Goal: Book appointment/travel/reservation

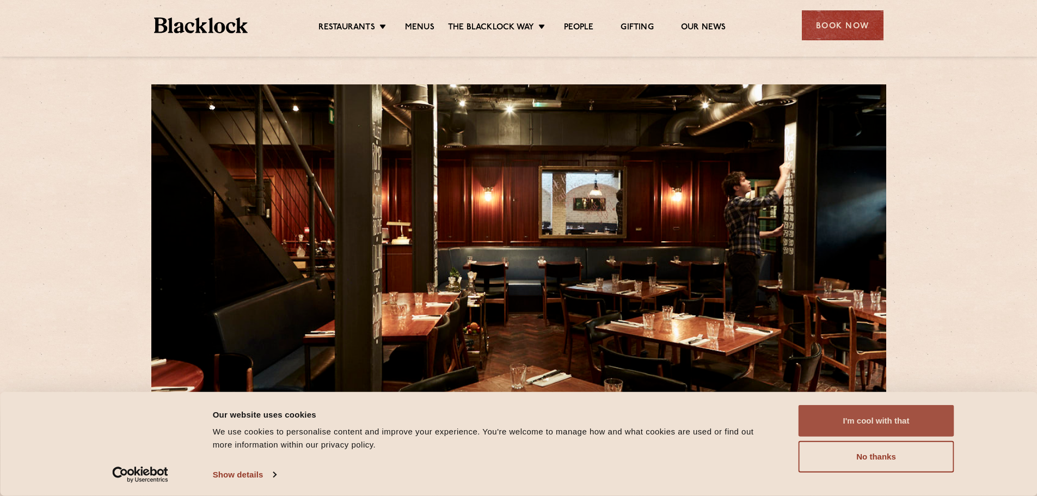
click at [862, 430] on button "I'm cool with that" at bounding box center [877, 421] width 156 height 32
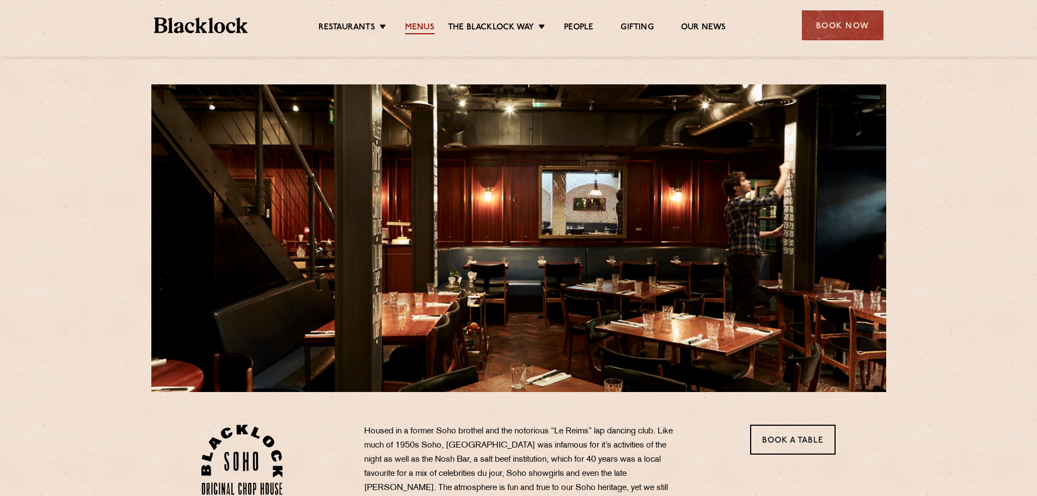
click at [418, 22] on link "Menus" at bounding box center [419, 28] width 29 height 12
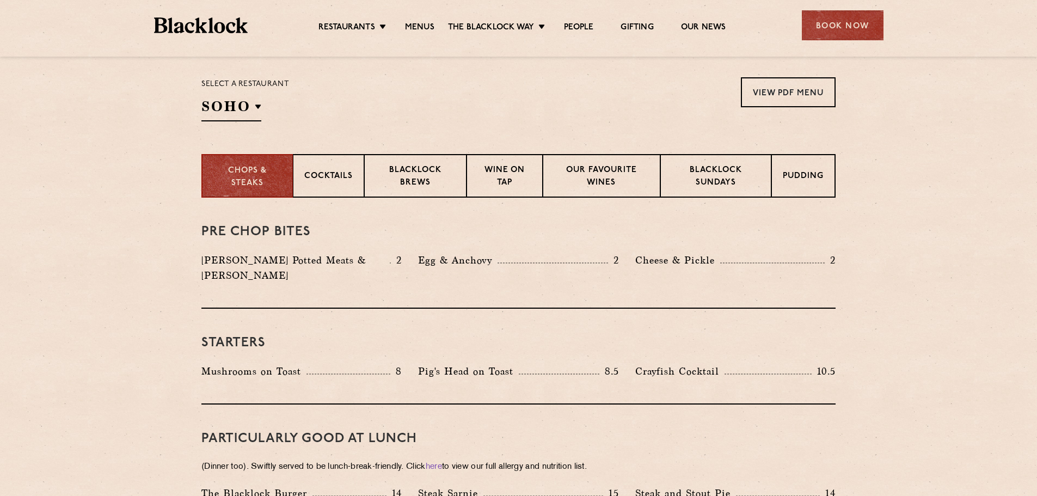
scroll to position [366, 0]
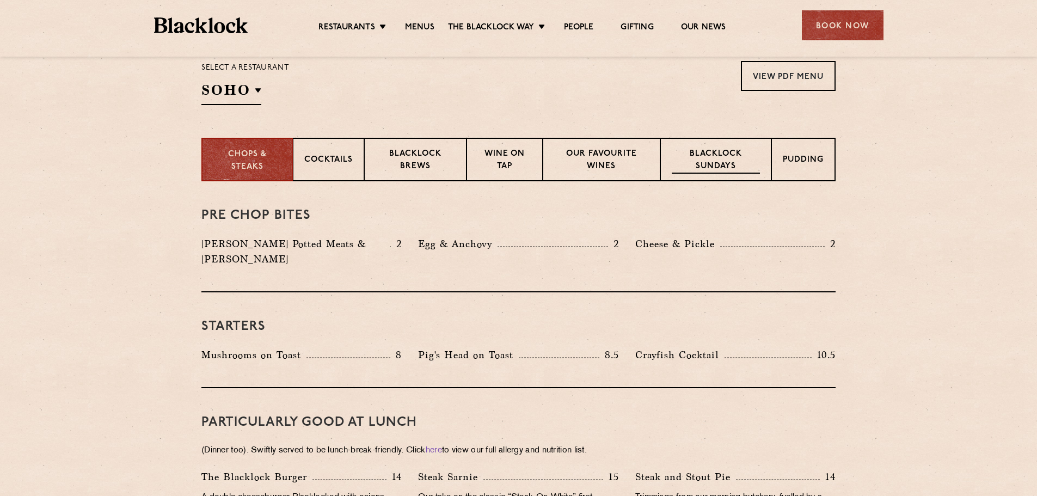
click at [723, 156] on p "Blacklock Sundays" at bounding box center [716, 161] width 88 height 26
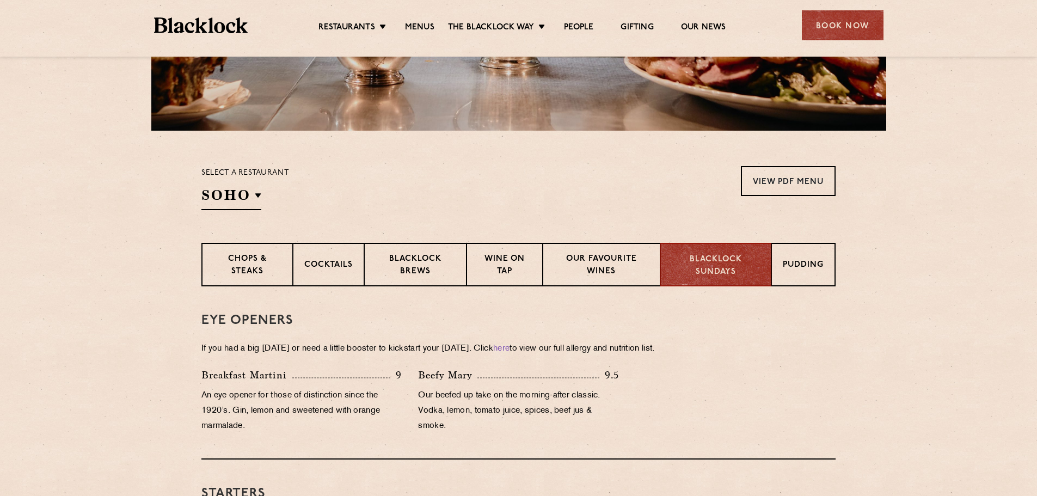
scroll to position [269, 0]
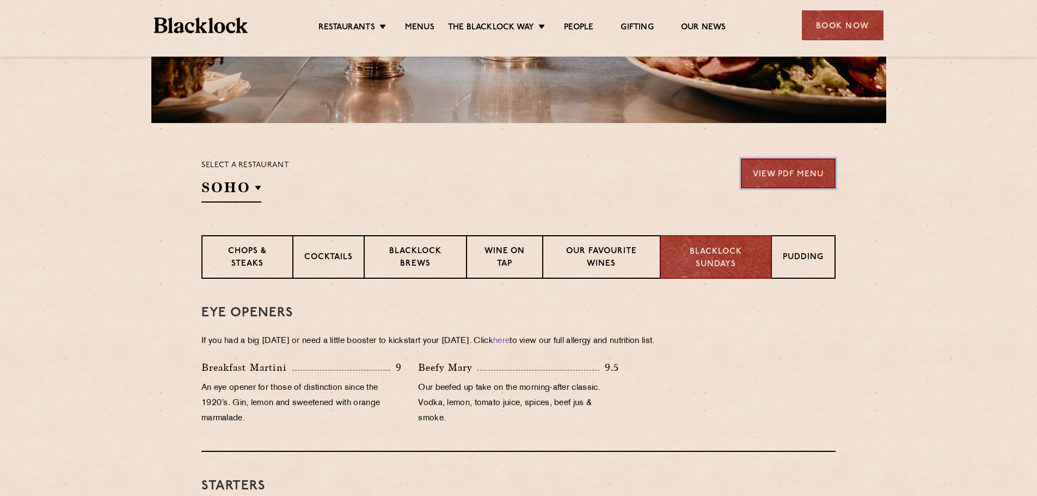
click at [826, 174] on link "View PDF Menu" at bounding box center [788, 173] width 95 height 30
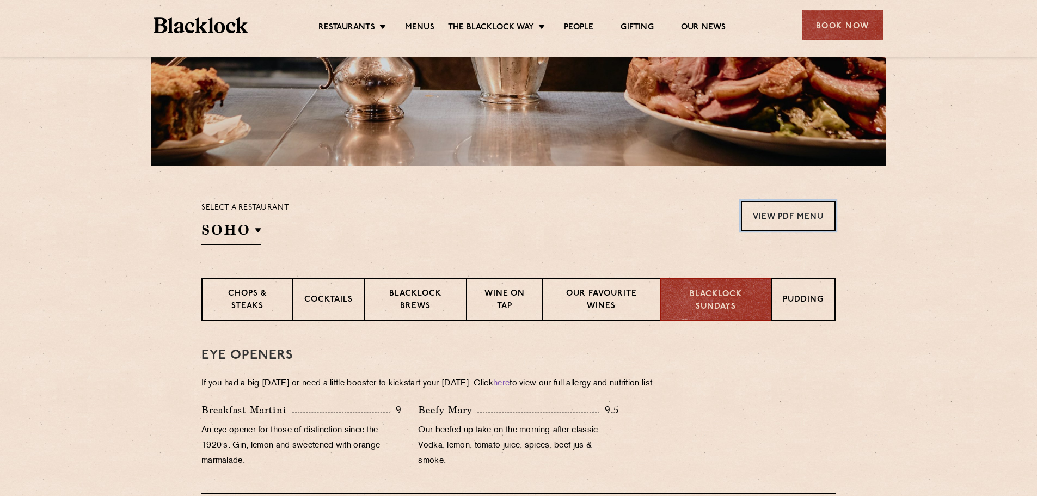
scroll to position [168, 0]
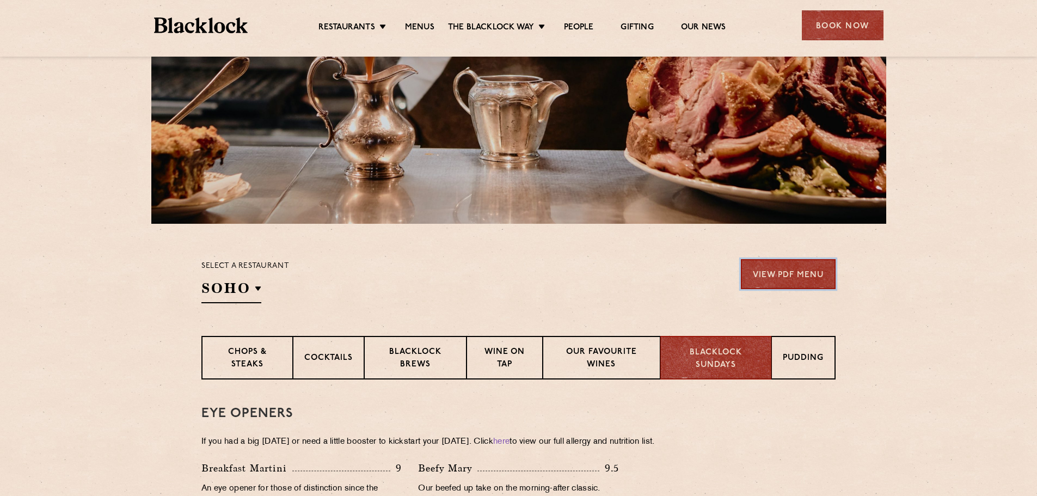
click at [799, 271] on link "View PDF Menu" at bounding box center [788, 274] width 95 height 30
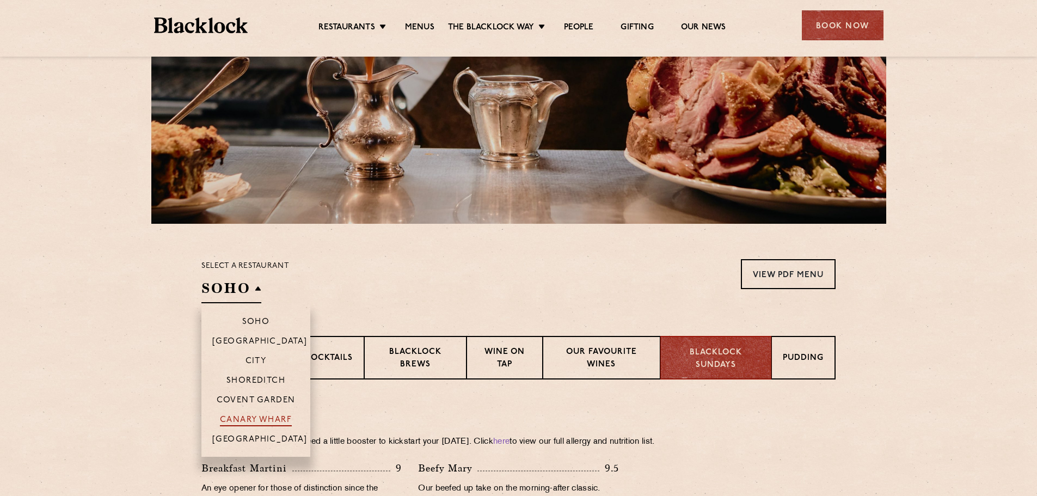
click at [263, 420] on p "Canary Wharf" at bounding box center [256, 420] width 72 height 11
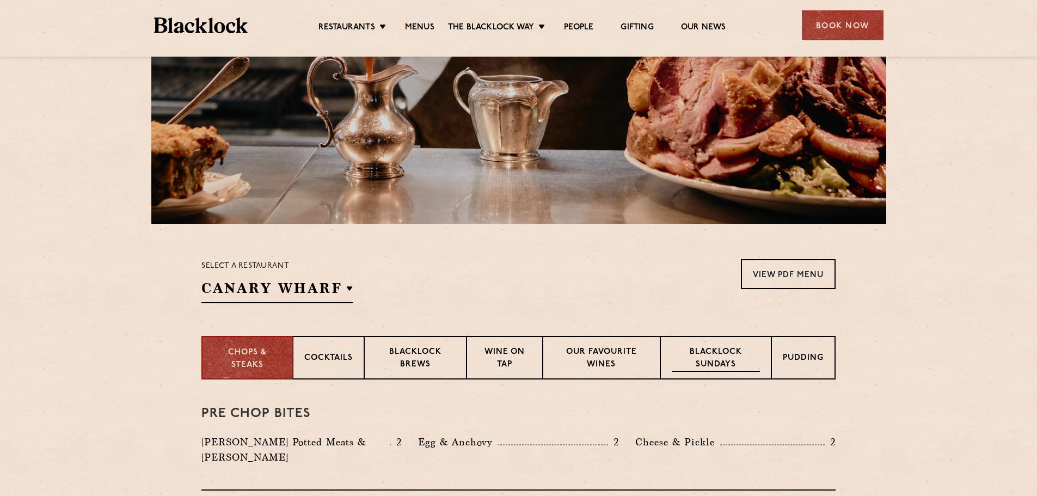
click at [715, 359] on p "Blacklock Sundays" at bounding box center [716, 359] width 88 height 26
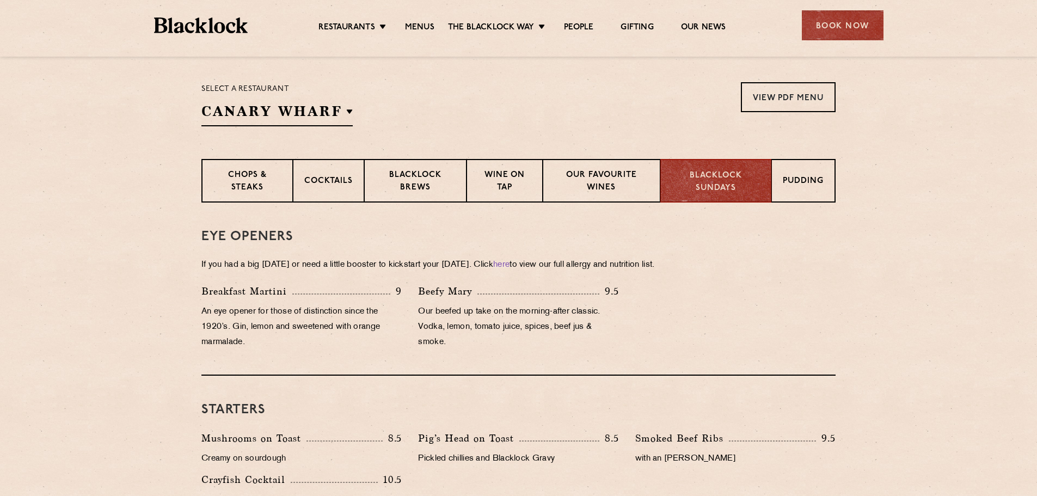
scroll to position [331, 0]
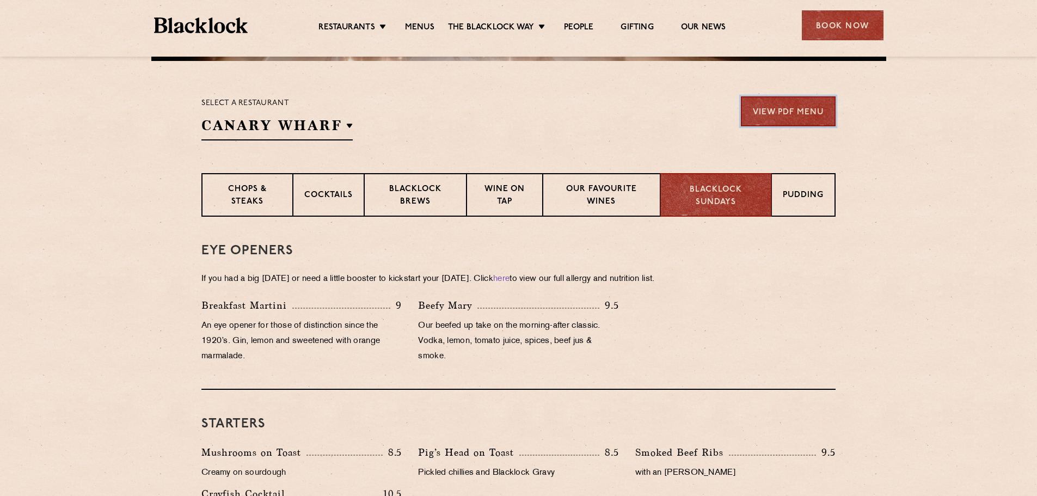
click at [775, 118] on link "View PDF Menu" at bounding box center [788, 111] width 95 height 30
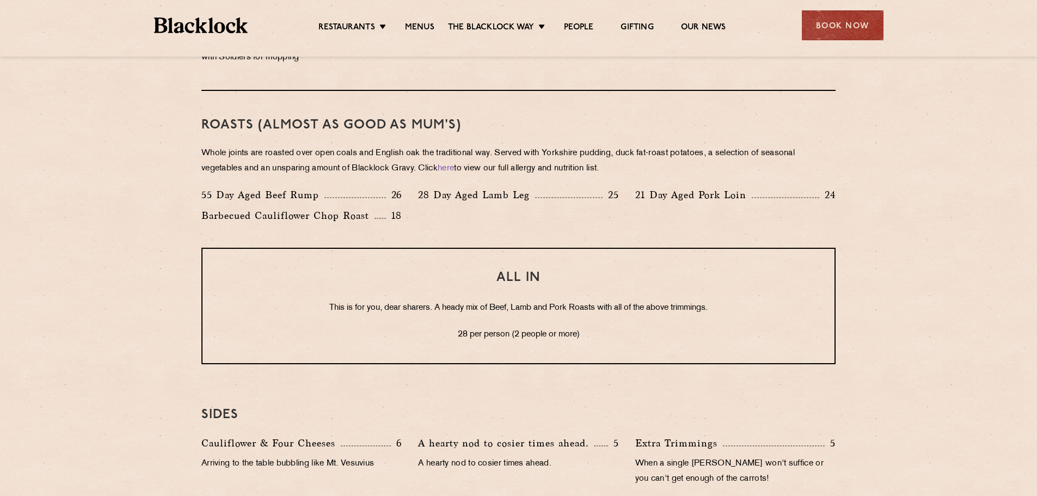
scroll to position [786, 0]
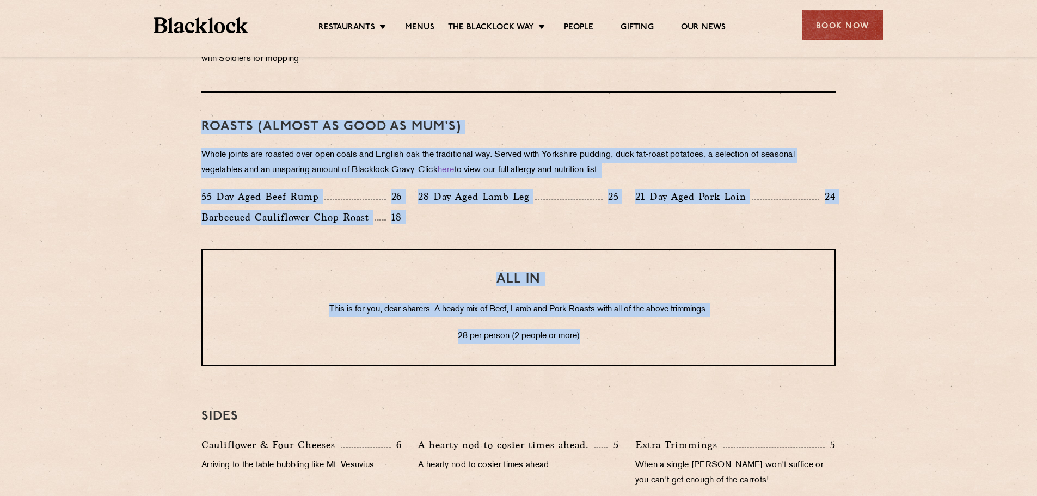
drag, startPoint x: 199, startPoint y: 124, endPoint x: 864, endPoint y: 349, distance: 702.7
click at [858, 351] on section "Eye openers If you had a big Saturday or need a little booster to kickstart you…" at bounding box center [518, 225] width 1037 height 927
click at [963, 333] on section "Eye openers If you had a big Saturday or need a little booster to kickstart you…" at bounding box center [518, 225] width 1037 height 927
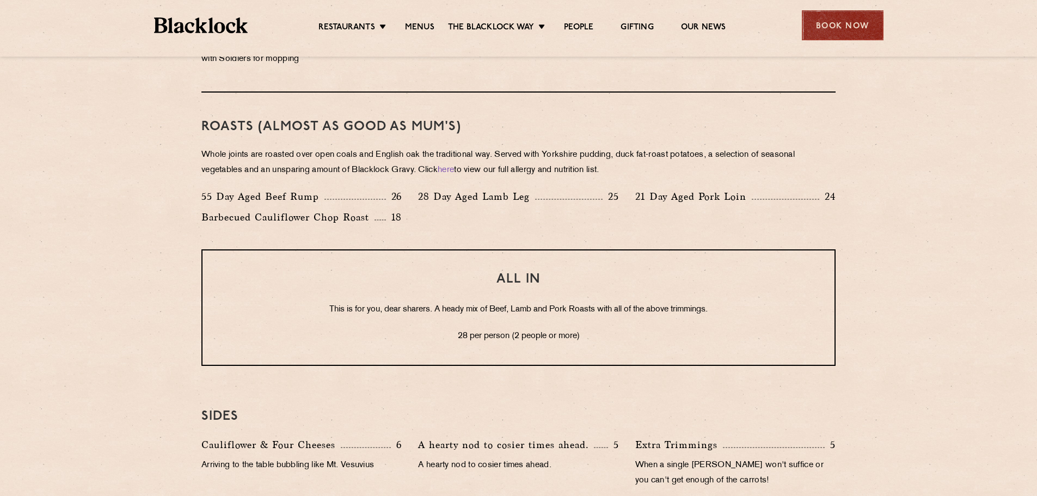
click at [844, 30] on div "Book Now" at bounding box center [843, 25] width 82 height 30
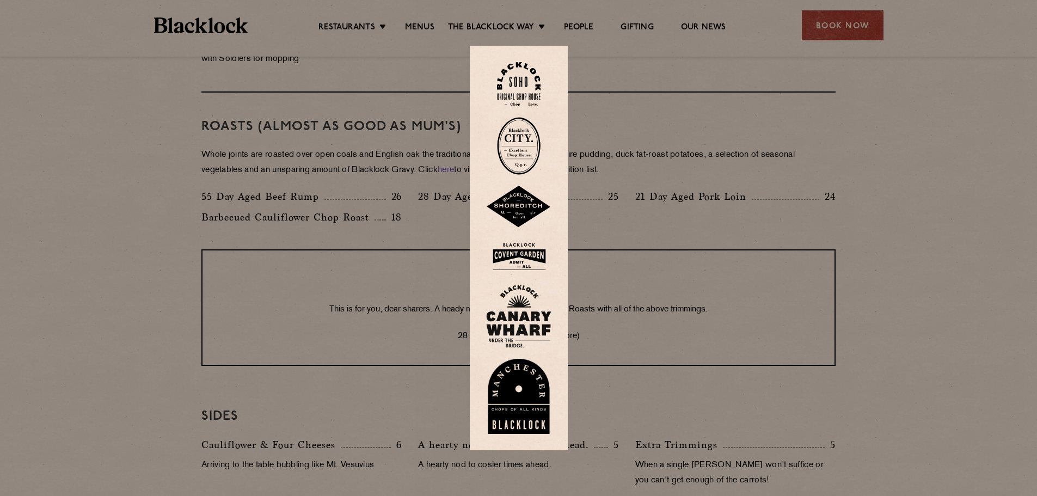
click at [531, 317] on img at bounding box center [518, 316] width 65 height 63
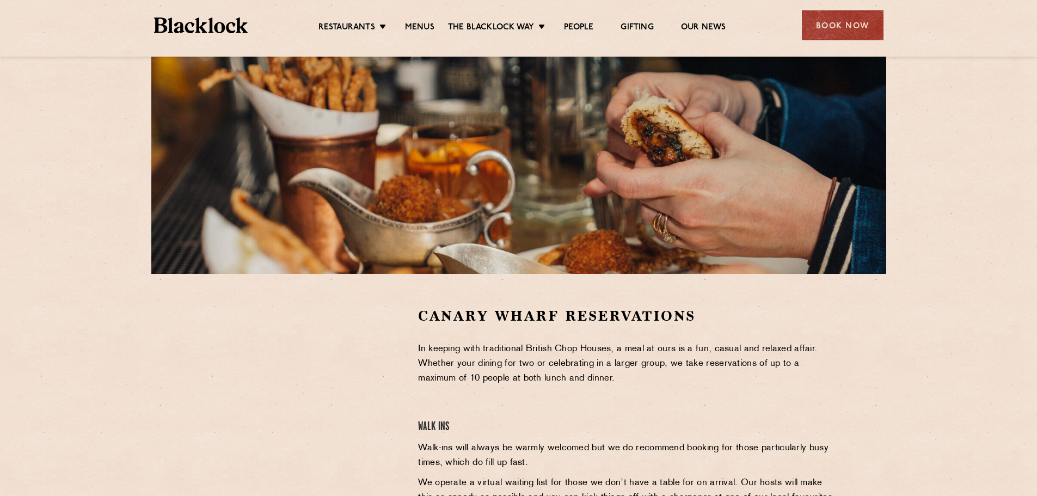
scroll to position [248, 0]
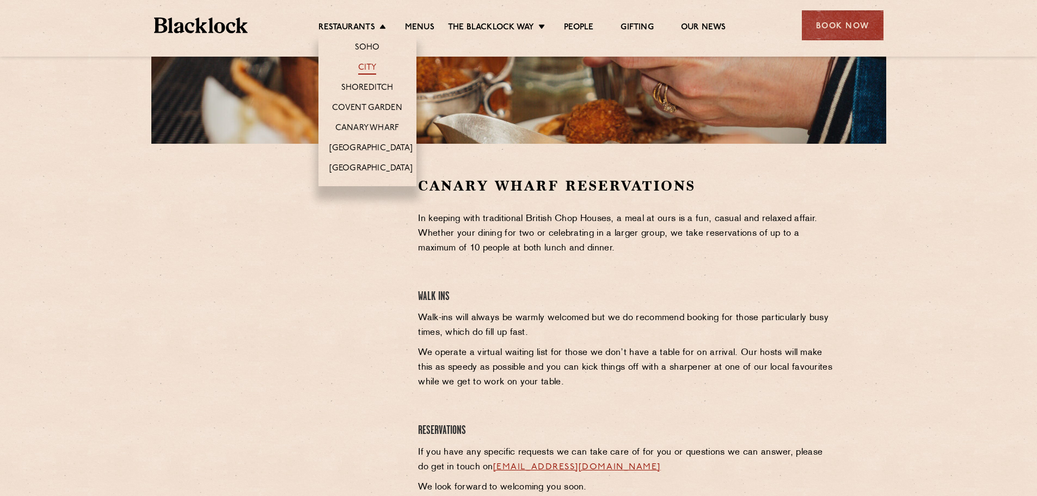
click at [371, 67] on link "City" at bounding box center [367, 69] width 19 height 12
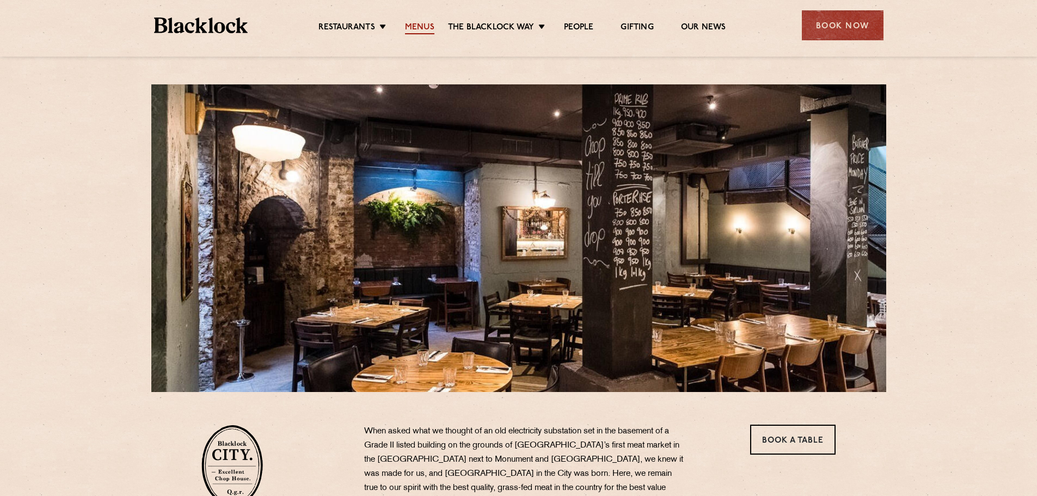
click at [419, 31] on link "Menus" at bounding box center [419, 28] width 29 height 12
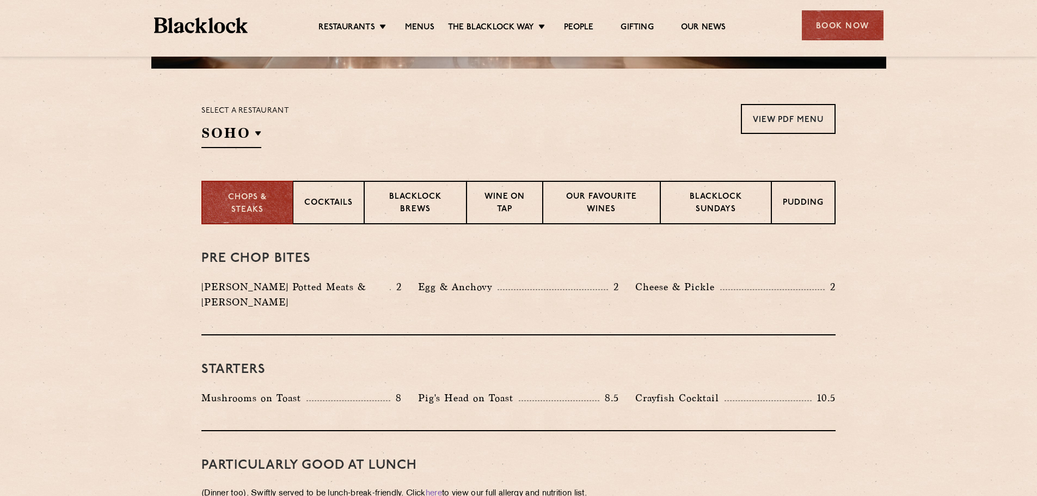
scroll to position [318, 0]
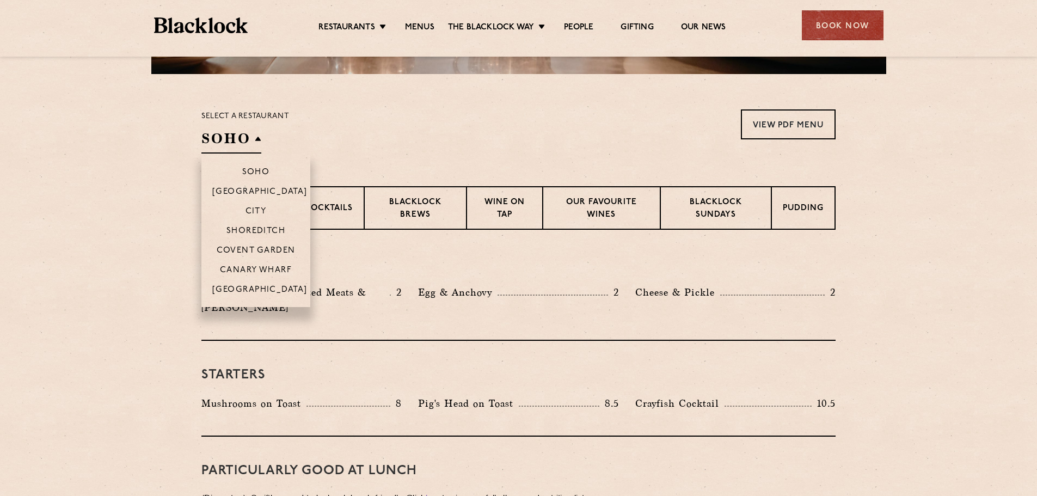
click at [247, 144] on h2 "SOHO" at bounding box center [231, 141] width 60 height 24
click at [255, 210] on p "City" at bounding box center [256, 212] width 21 height 11
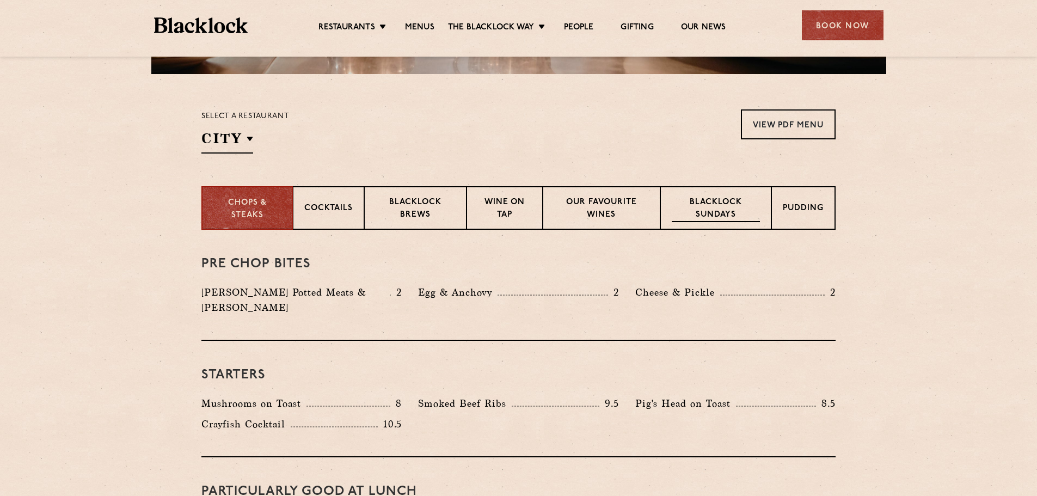
click at [737, 213] on p "Blacklock Sundays" at bounding box center [716, 210] width 88 height 26
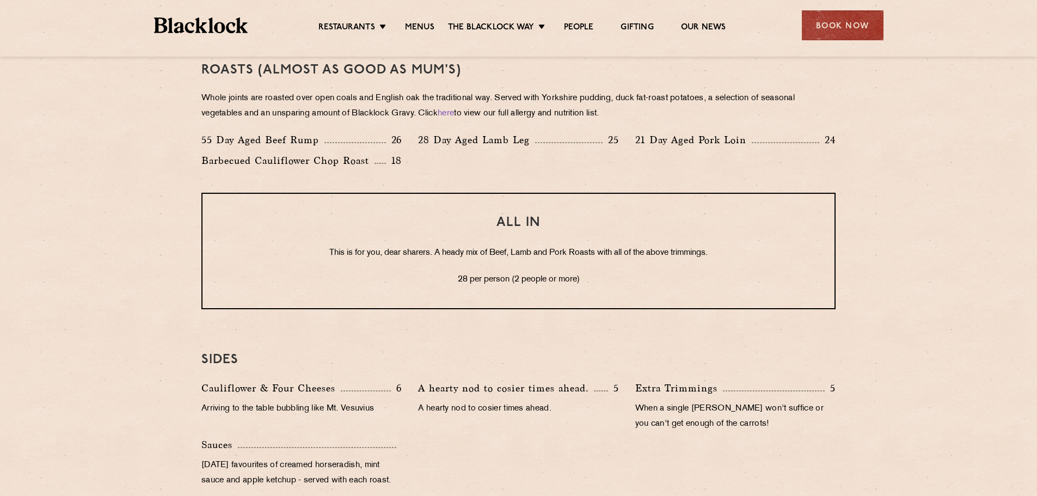
scroll to position [803, 0]
